Goal: Find specific page/section: Find specific page/section

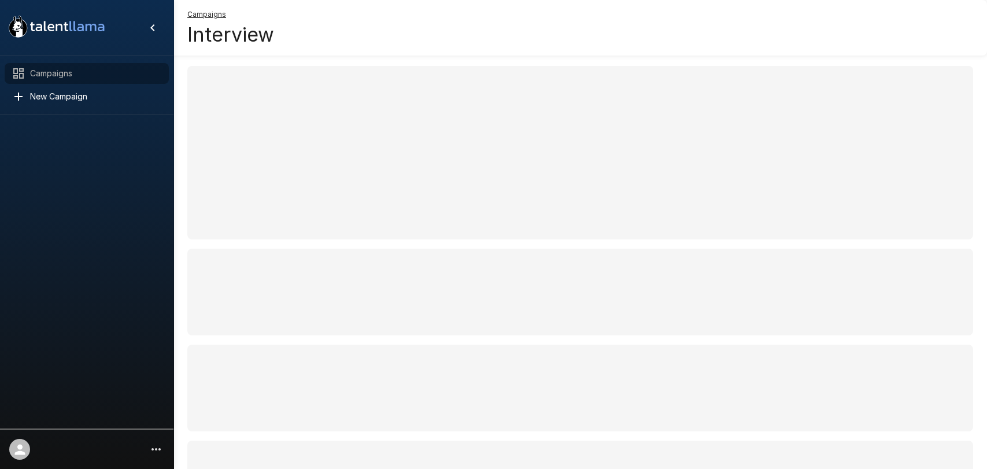
click at [48, 65] on div "Campaigns" at bounding box center [87, 73] width 164 height 21
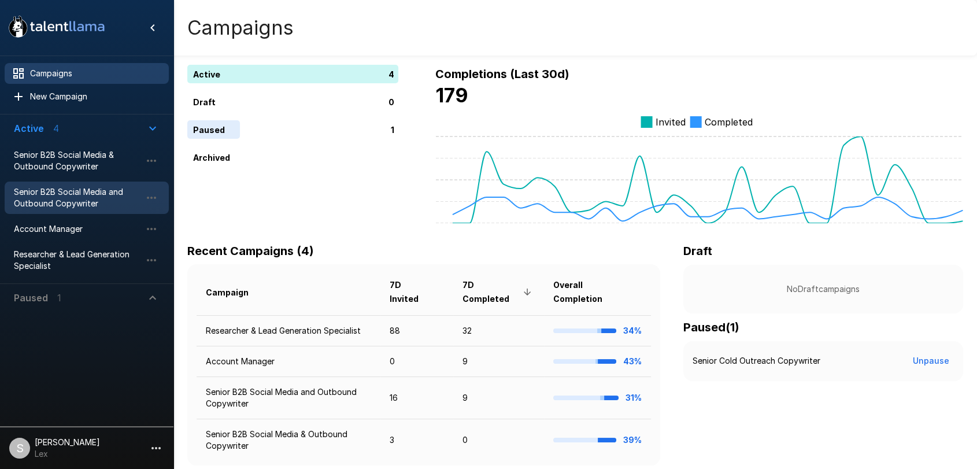
click at [52, 193] on span "Senior B2B Social Media and Outbound Copywriter" at bounding box center [77, 197] width 127 height 23
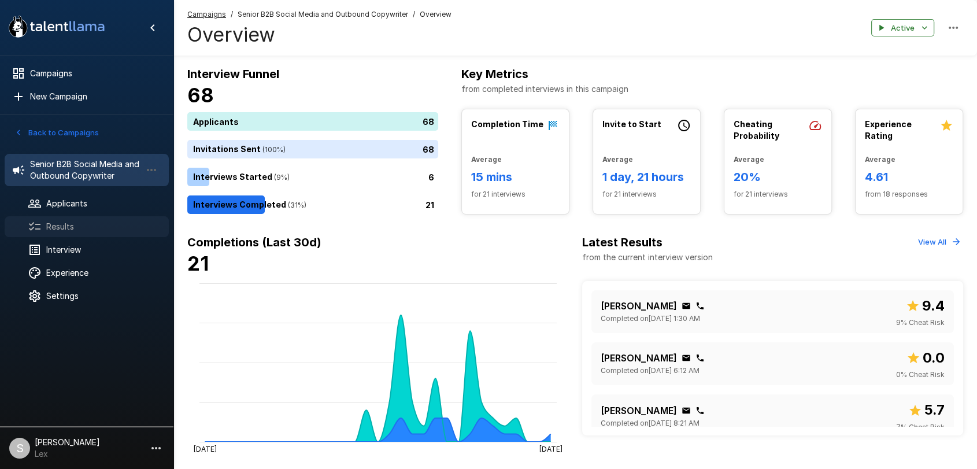
click at [69, 226] on span "Results" at bounding box center [102, 227] width 113 height 12
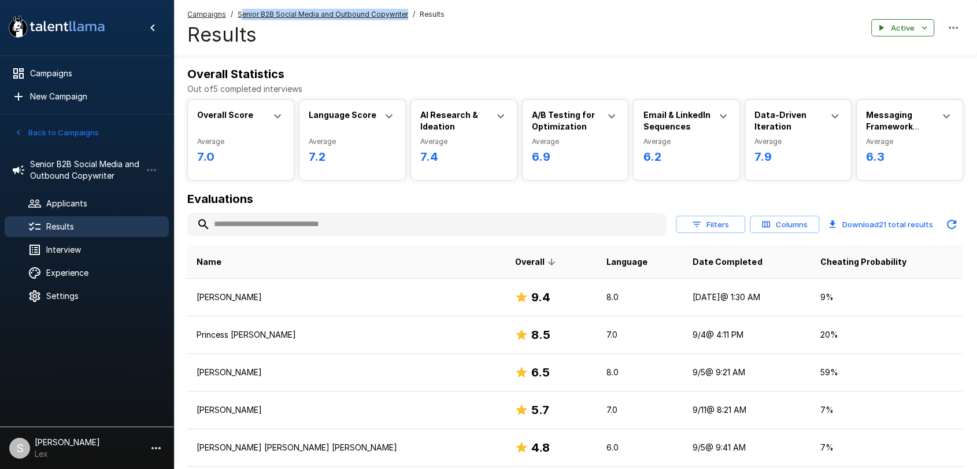
drag, startPoint x: 405, startPoint y: 13, endPoint x: 235, endPoint y: 17, distance: 170.7
click at [235, 17] on div "Campaigns / Senior B2B Social Media and Outbound Copywriter / Results" at bounding box center [315, 15] width 257 height 12
copy u "Senior B2B Social Media and Outbound Copywriter"
